Goal: Information Seeking & Learning: Understand process/instructions

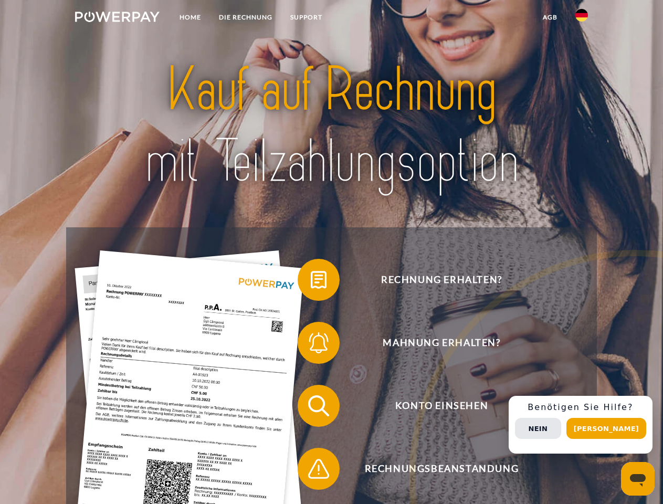
click at [117, 18] on img at bounding box center [117, 17] width 85 height 10
click at [582, 18] on img at bounding box center [581, 15] width 13 height 13
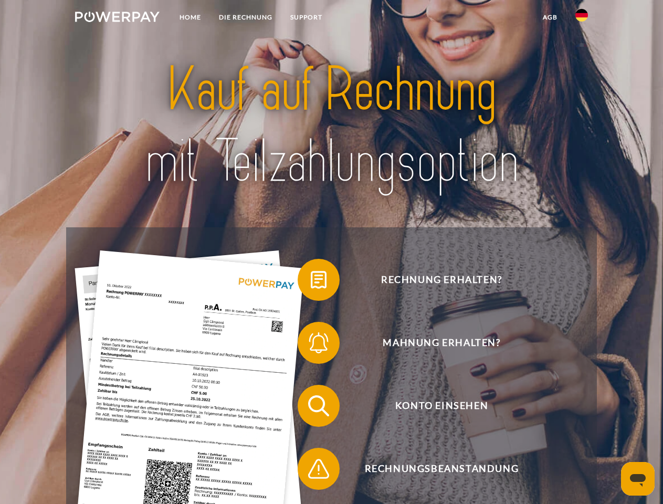
click at [550, 17] on link "agb" at bounding box center [550, 17] width 33 height 19
click at [311, 282] on span at bounding box center [303, 280] width 52 height 52
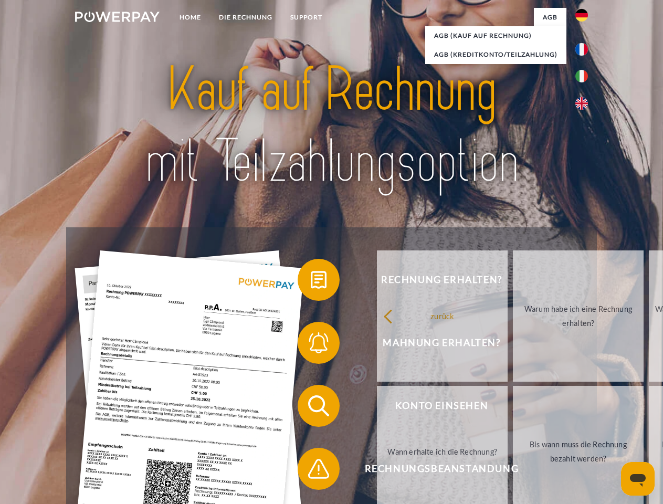
click at [311, 345] on span at bounding box center [303, 343] width 52 height 52
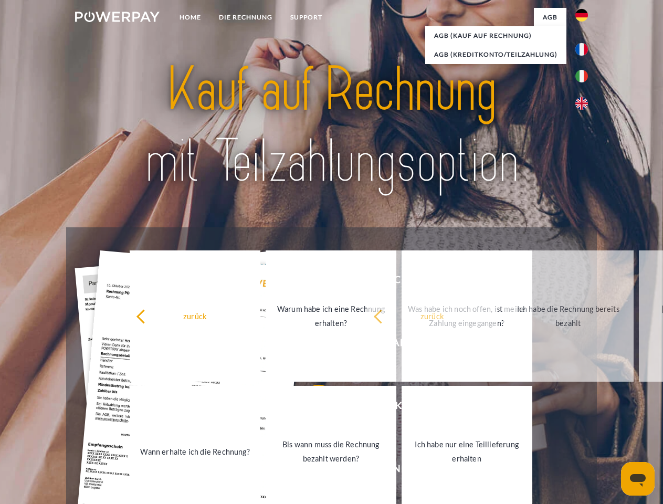
click at [311, 408] on link "Bis wann muss die Rechnung bezahlt werden?" at bounding box center [331, 451] width 131 height 131
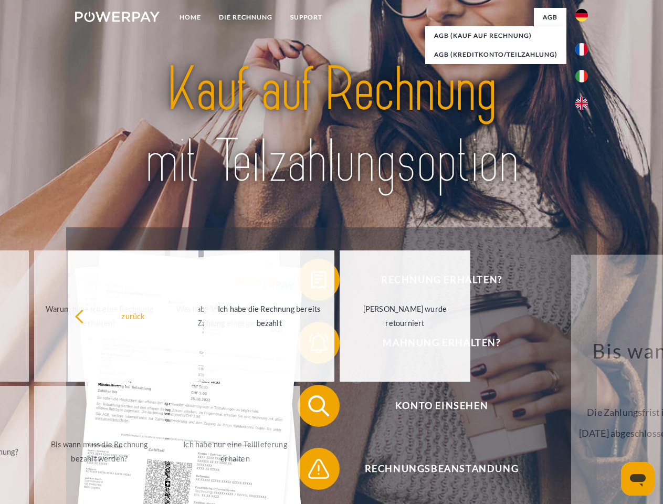
click at [311, 471] on span at bounding box center [303, 468] width 52 height 52
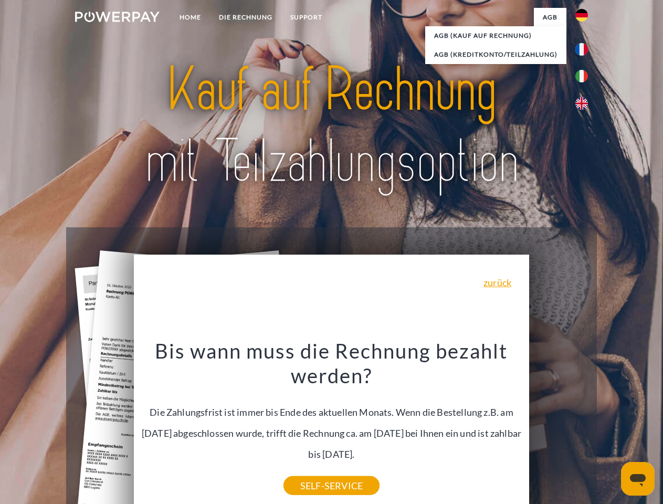
click at [584, 425] on div "Rechnung erhalten? Mahnung erhalten? Konto einsehen" at bounding box center [331, 437] width 530 height 420
click at [558, 427] on span "Konto einsehen" at bounding box center [441, 406] width 257 height 42
click at [610, 428] on header "Home DIE RECHNUNG SUPPORT" at bounding box center [331, 362] width 663 height 725
